Goal: Find specific page/section: Find specific page/section

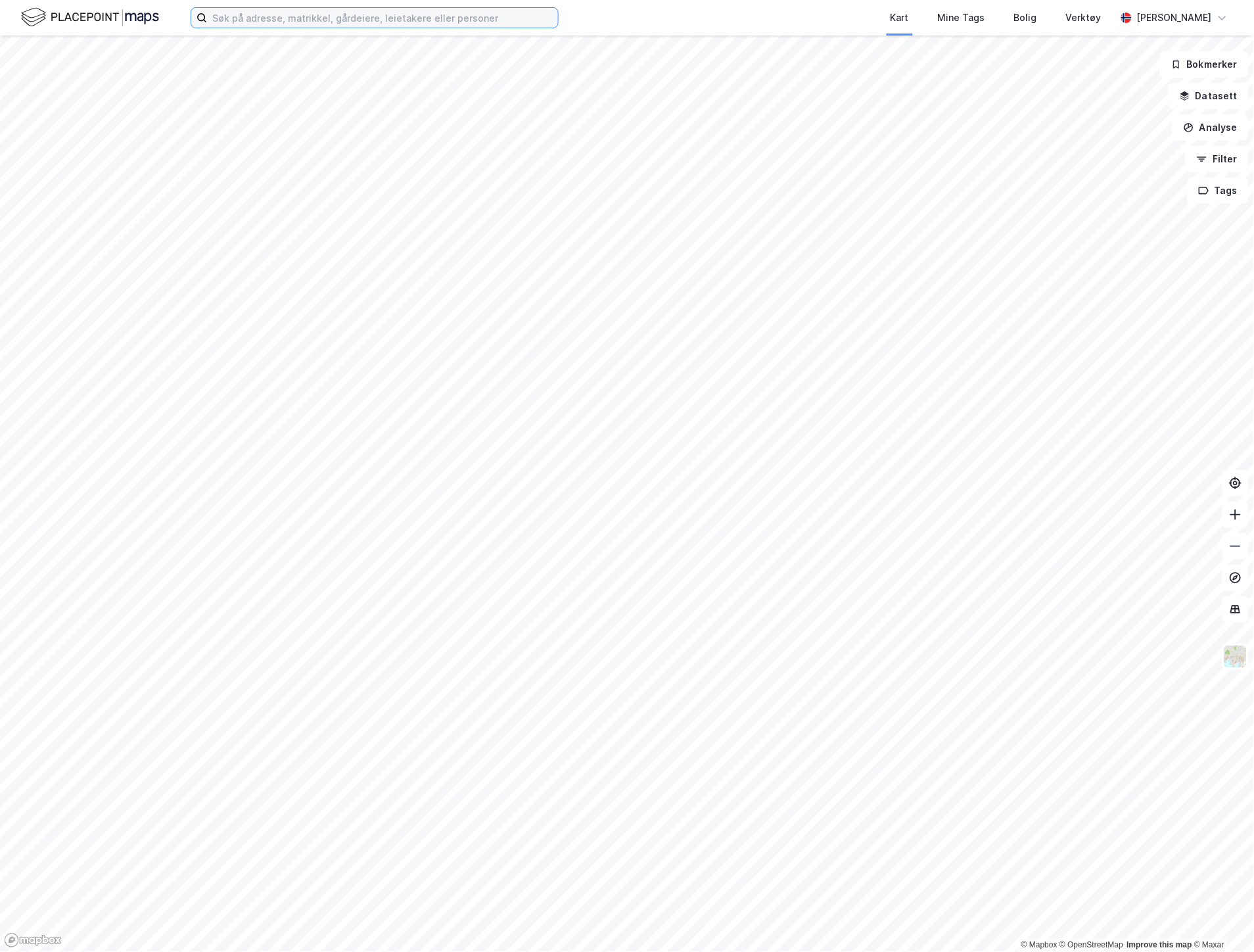
click at [249, 22] on input at bounding box center [382, 17] width 351 height 19
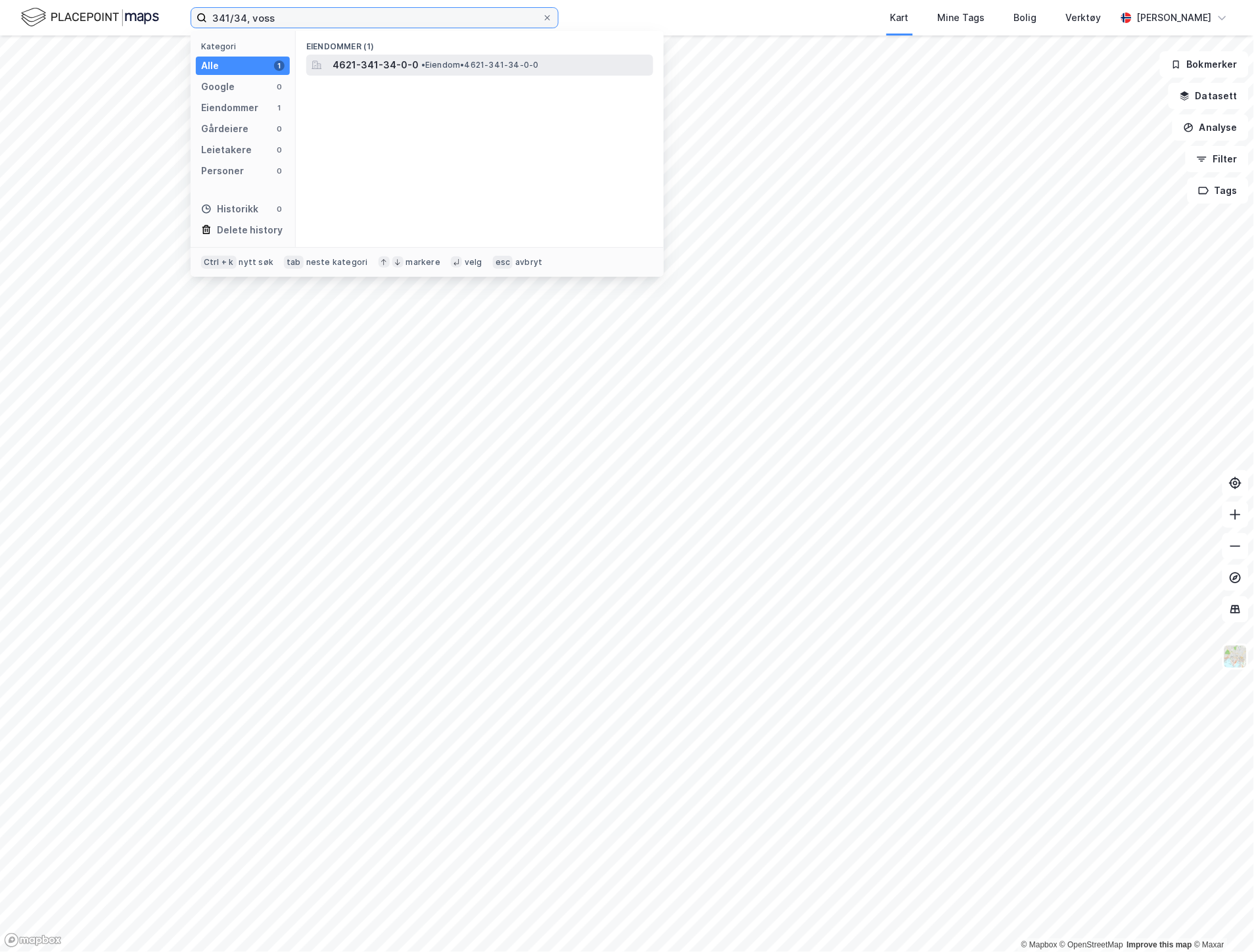
type input "341/34, voss"
click at [370, 62] on span "4621-341-34-0-0" at bounding box center [376, 65] width 86 height 16
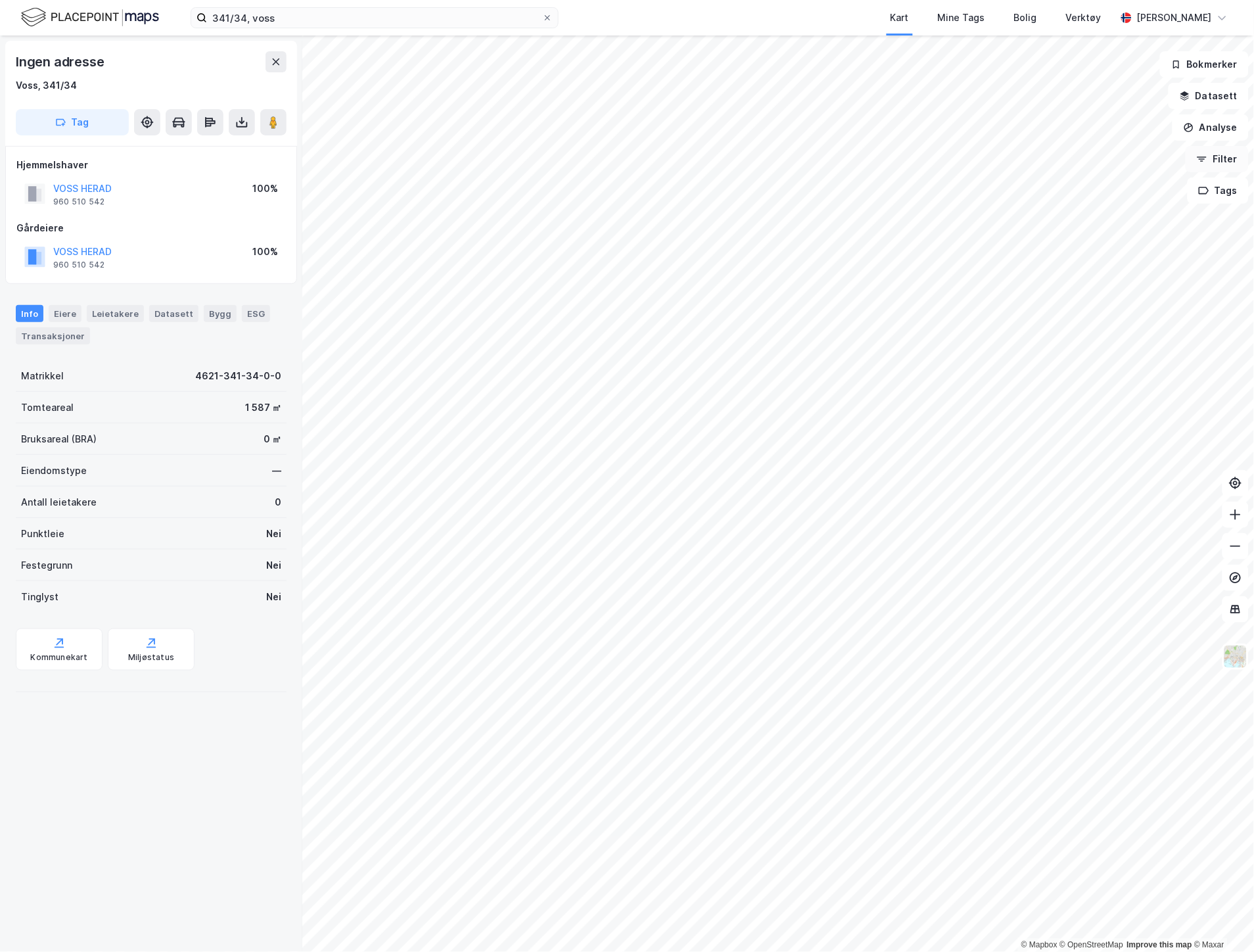
click at [1221, 158] on button "Filter" at bounding box center [1216, 159] width 63 height 26
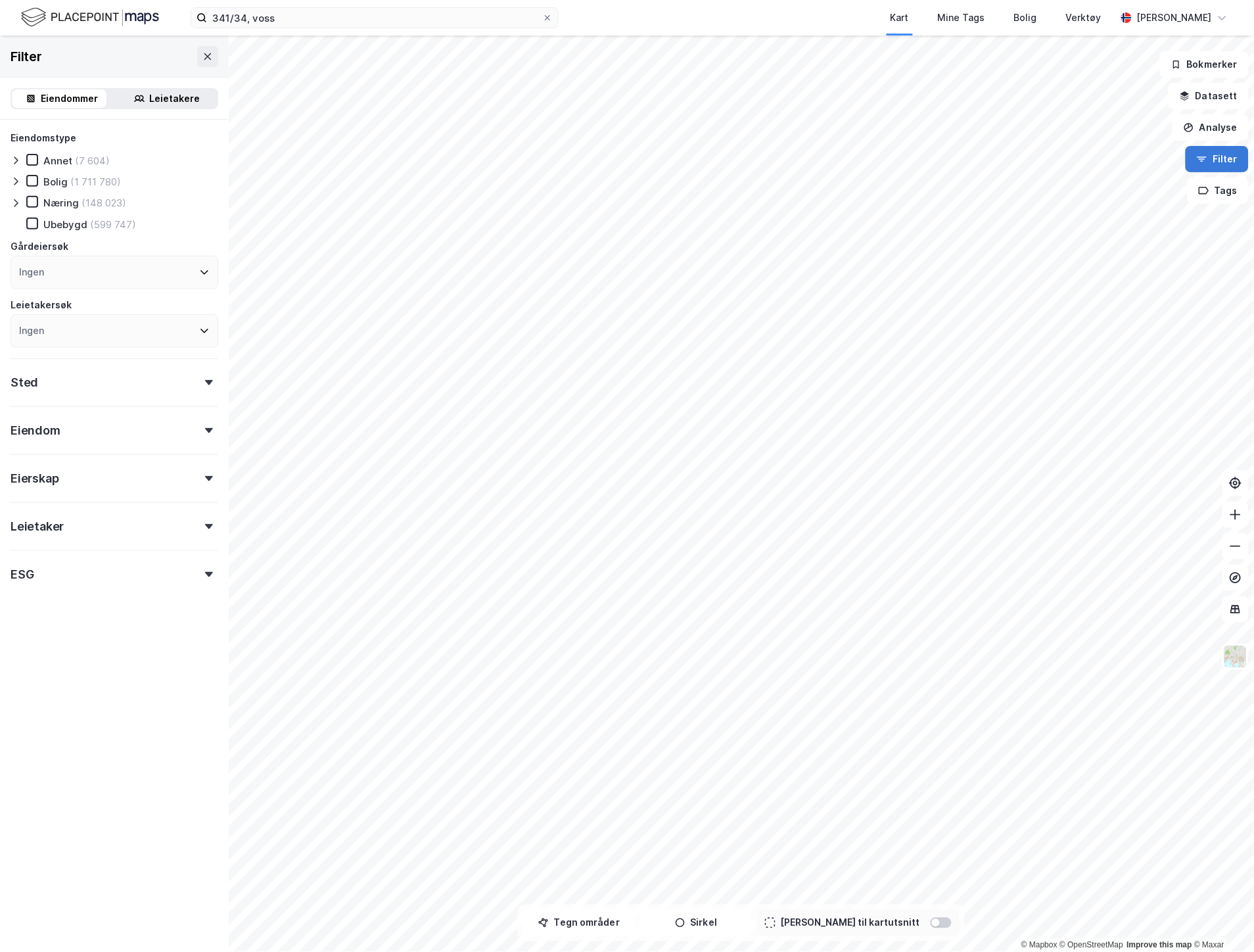
click at [1224, 155] on button "Filter" at bounding box center [1216, 159] width 63 height 26
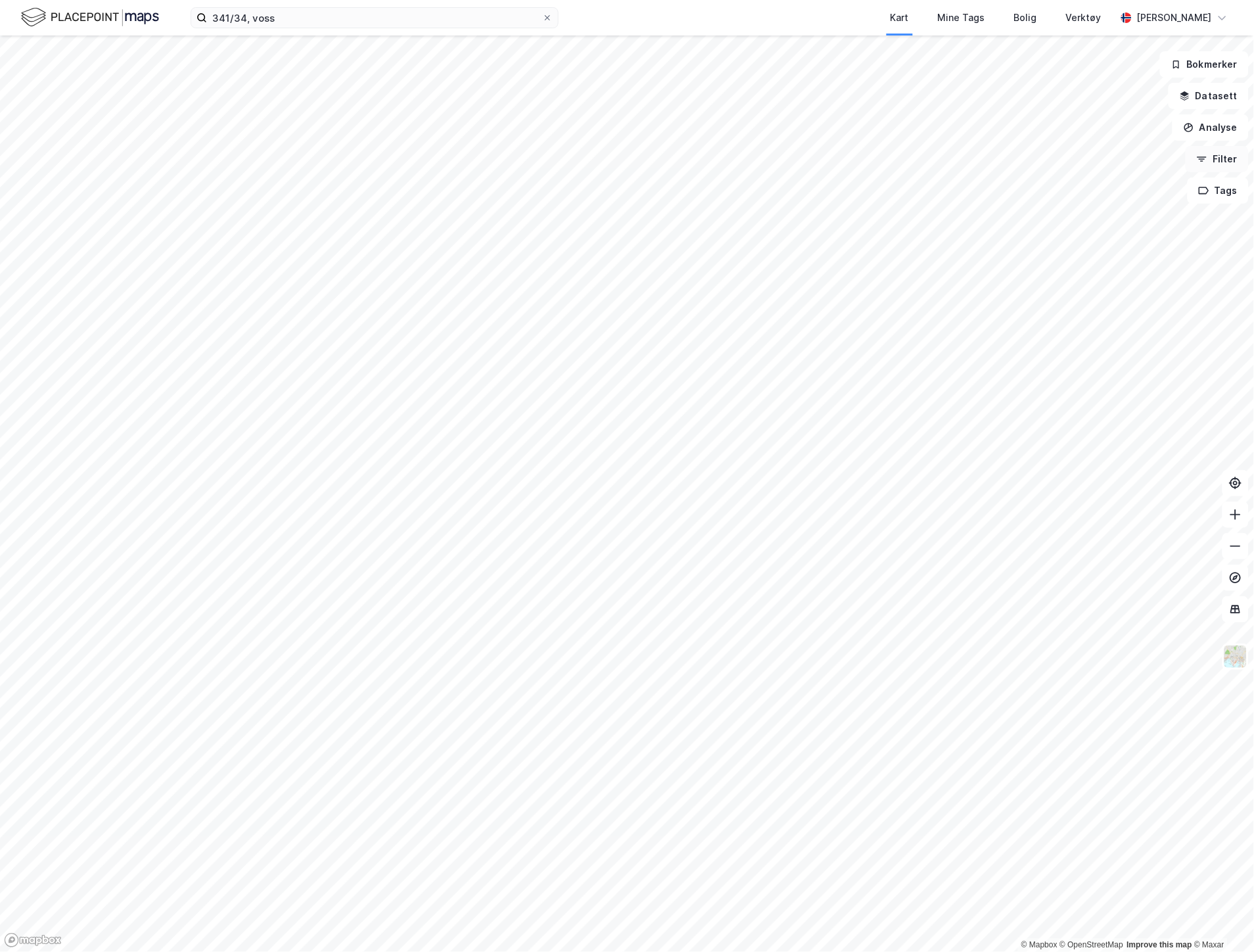
click at [1224, 155] on button "Filter" at bounding box center [1216, 159] width 63 height 26
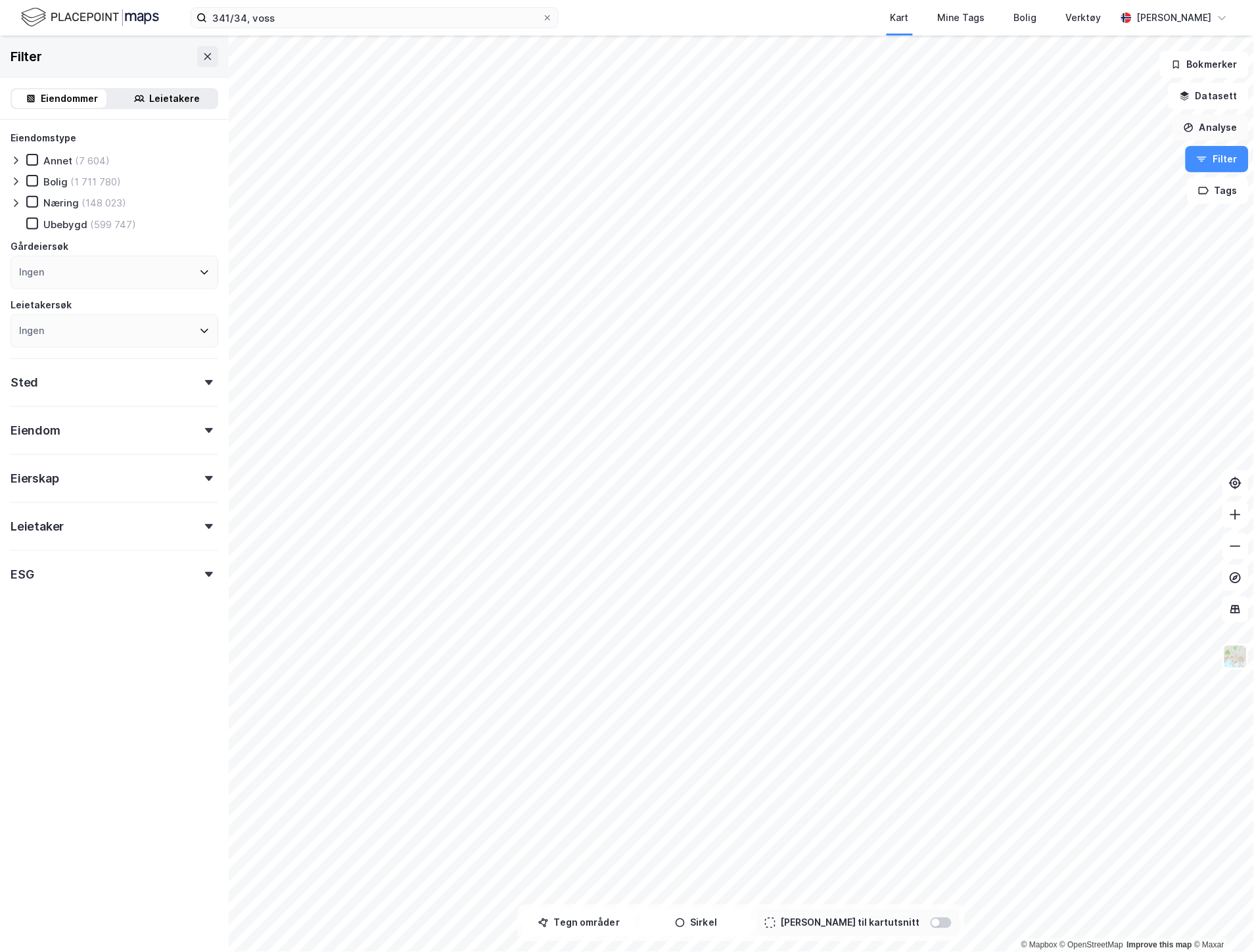
click at [1223, 125] on button "Analyse" at bounding box center [1210, 127] width 76 height 26
click at [1214, 123] on button "Analyse" at bounding box center [1210, 127] width 76 height 26
click at [1217, 93] on button "Datasett" at bounding box center [1208, 96] width 80 height 26
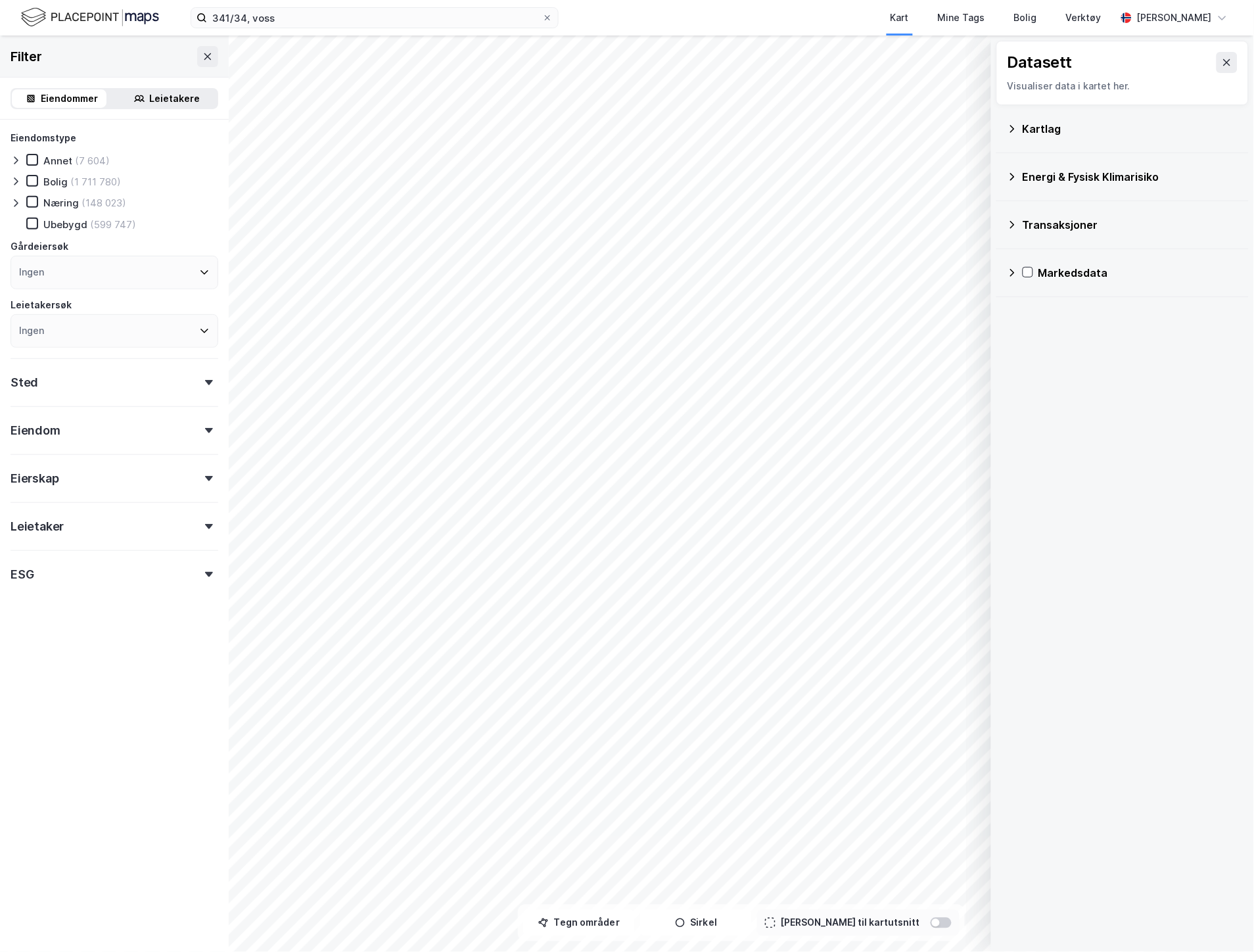
click at [1012, 132] on icon at bounding box center [1012, 128] width 10 height 10
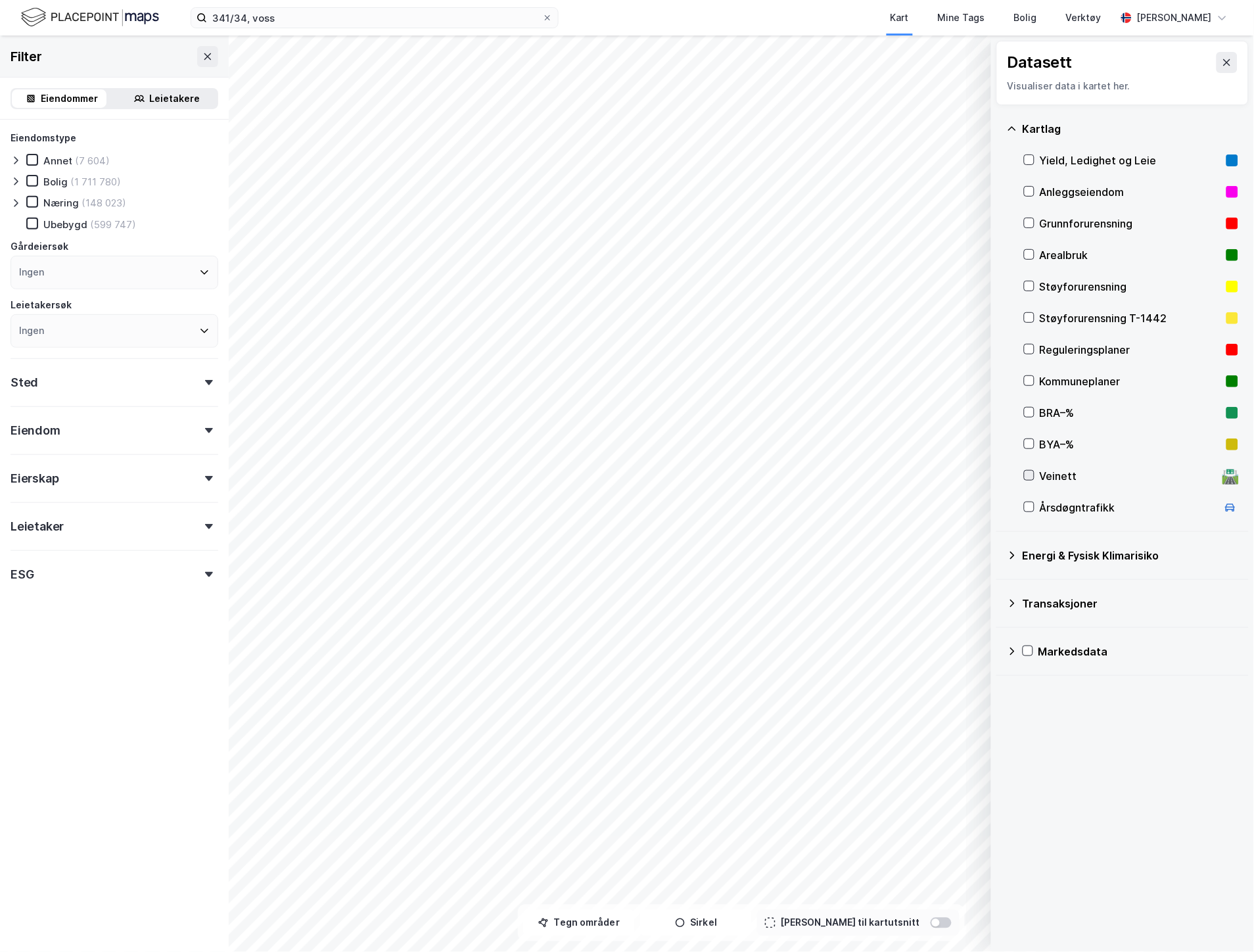
click at [1030, 472] on icon at bounding box center [1028, 475] width 9 height 9
click at [978, 882] on button at bounding box center [967, 878] width 21 height 21
click at [840, 851] on div "Veinett" at bounding box center [838, 854] width 33 height 10
click at [920, 845] on icon at bounding box center [917, 849] width 10 height 10
click at [914, 848] on icon at bounding box center [917, 849] width 10 height 10
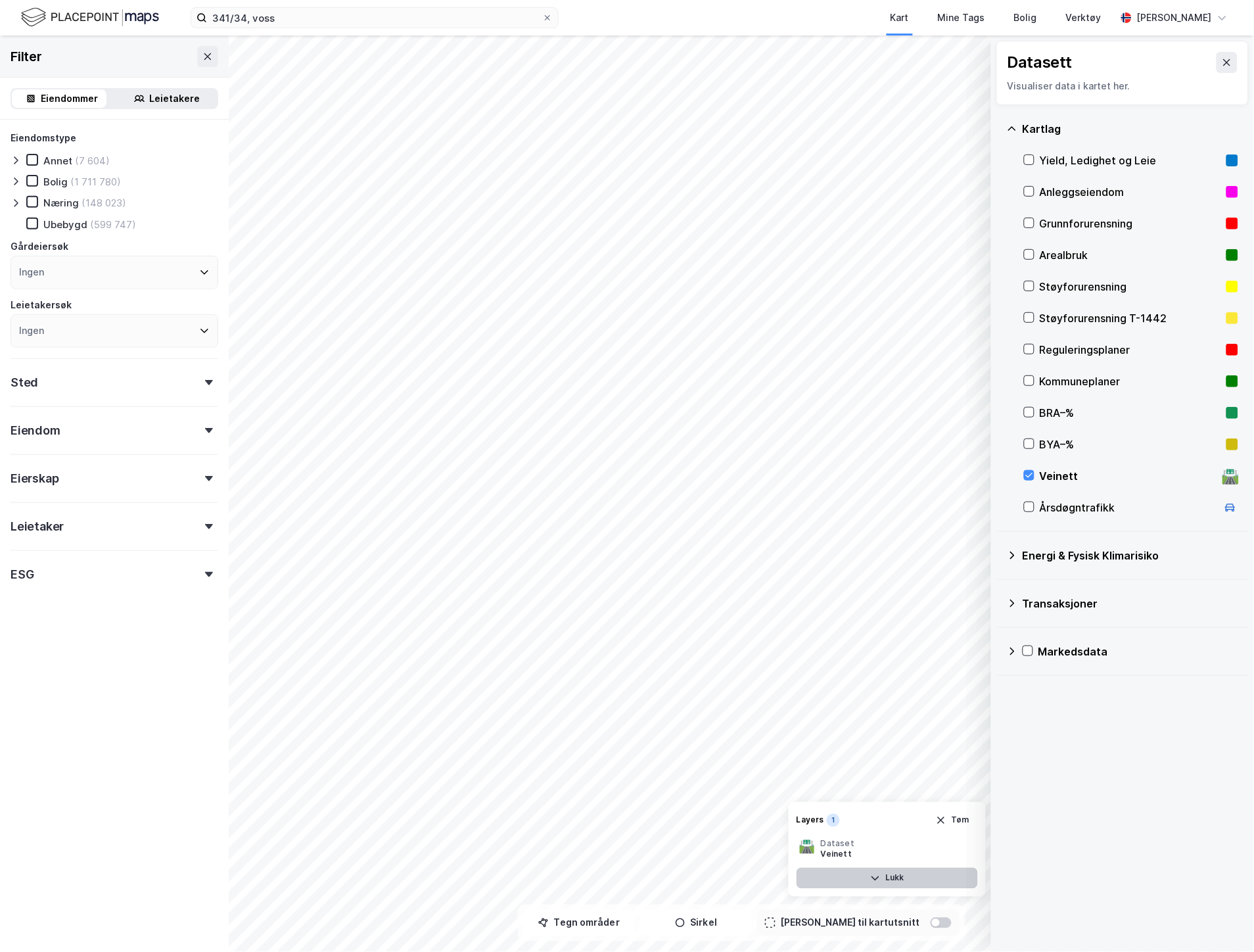
click at [884, 877] on button "Lukk" at bounding box center [887, 878] width 181 height 21
click at [969, 884] on button at bounding box center [967, 878] width 21 height 21
click at [817, 844] on div "🛣️ Dataset Veinett" at bounding box center [853, 849] width 108 height 21
click at [967, 846] on icon at bounding box center [964, 849] width 10 height 10
